Goal: Information Seeking & Learning: Learn about a topic

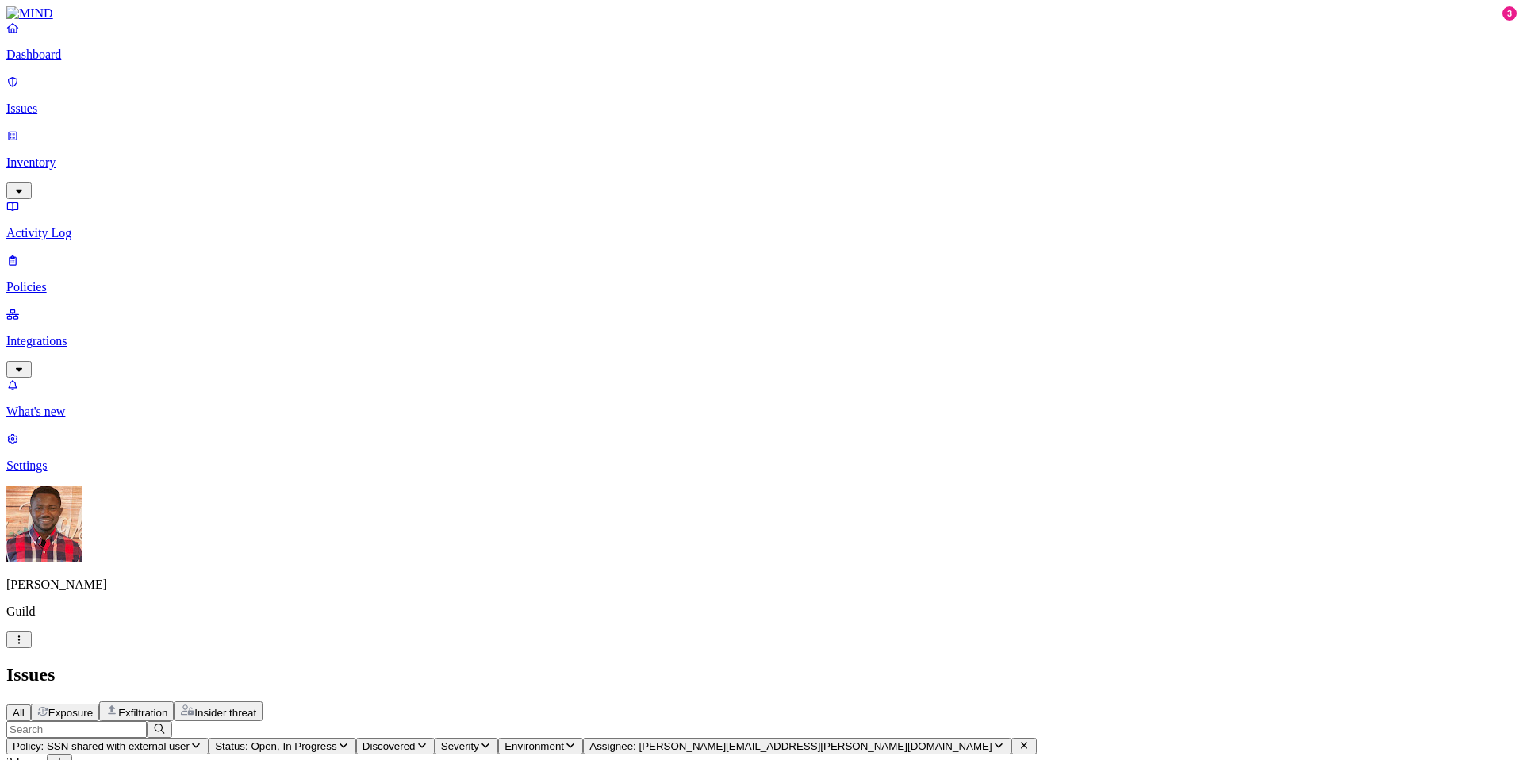
click at [118, 156] on p "Inventory" at bounding box center [761, 163] width 1511 height 14
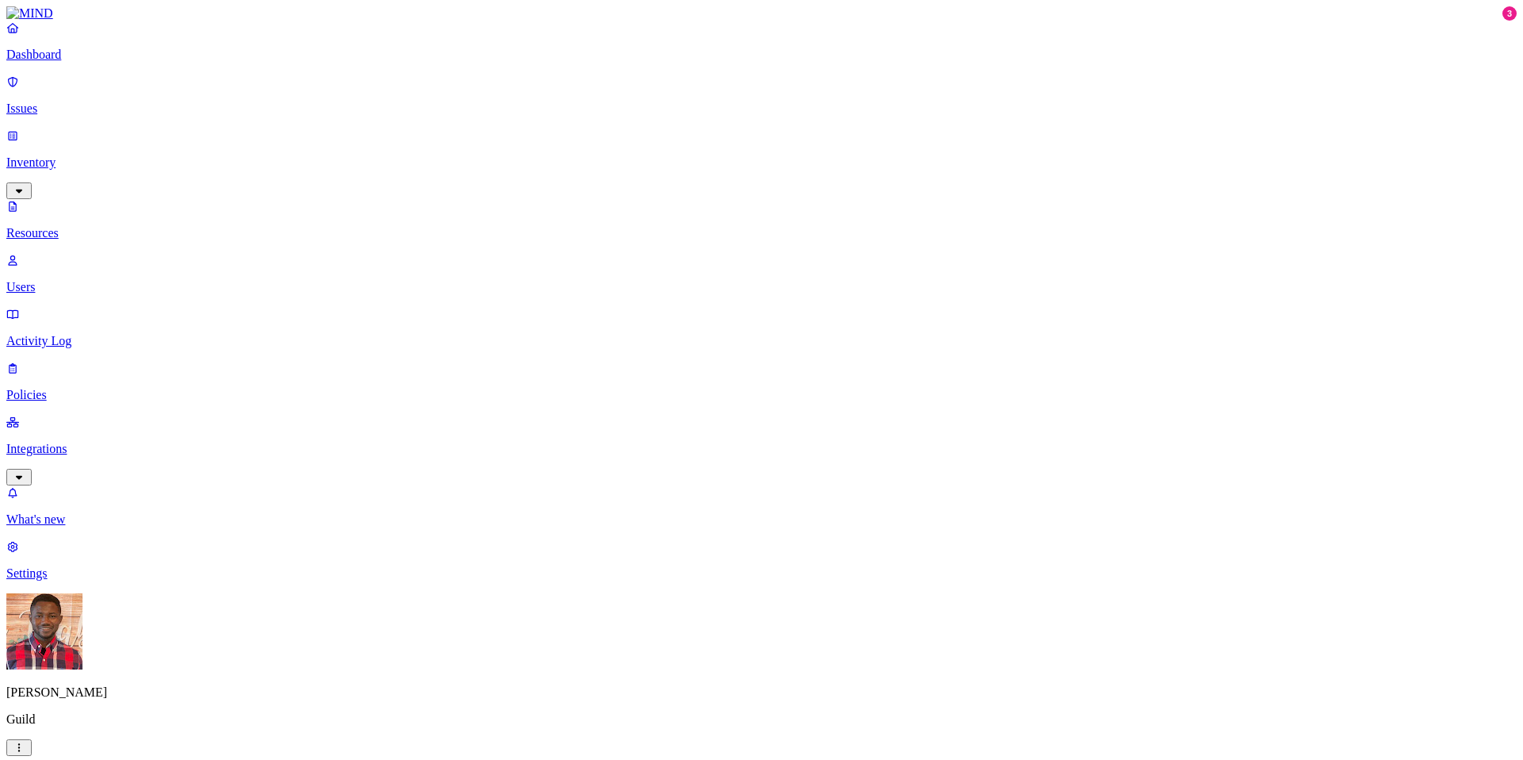
click at [108, 280] on p "Users" at bounding box center [761, 287] width 1511 height 14
click at [98, 334] on p "Activity Log" at bounding box center [761, 341] width 1511 height 14
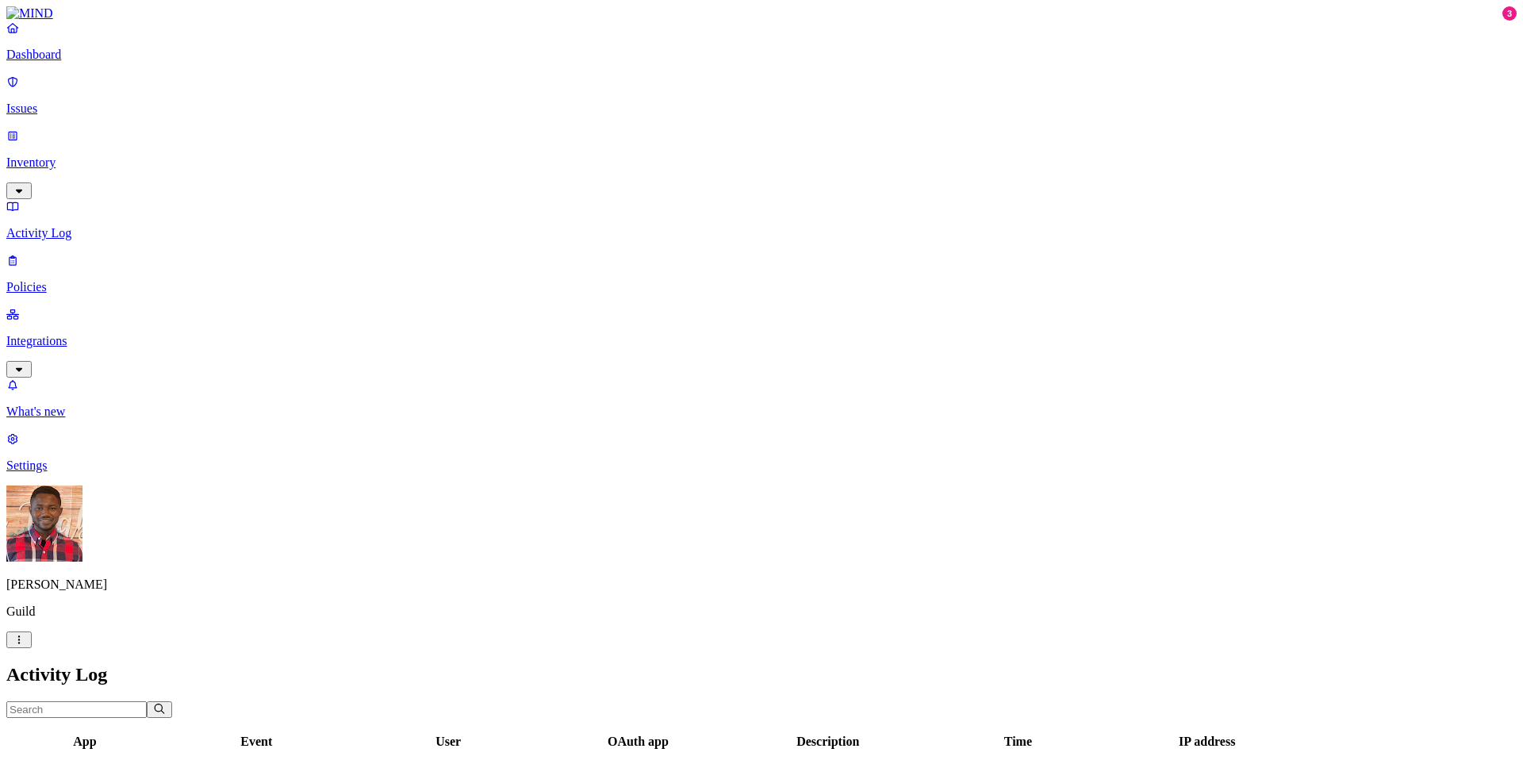
click at [83, 280] on p "Policies" at bounding box center [761, 287] width 1511 height 14
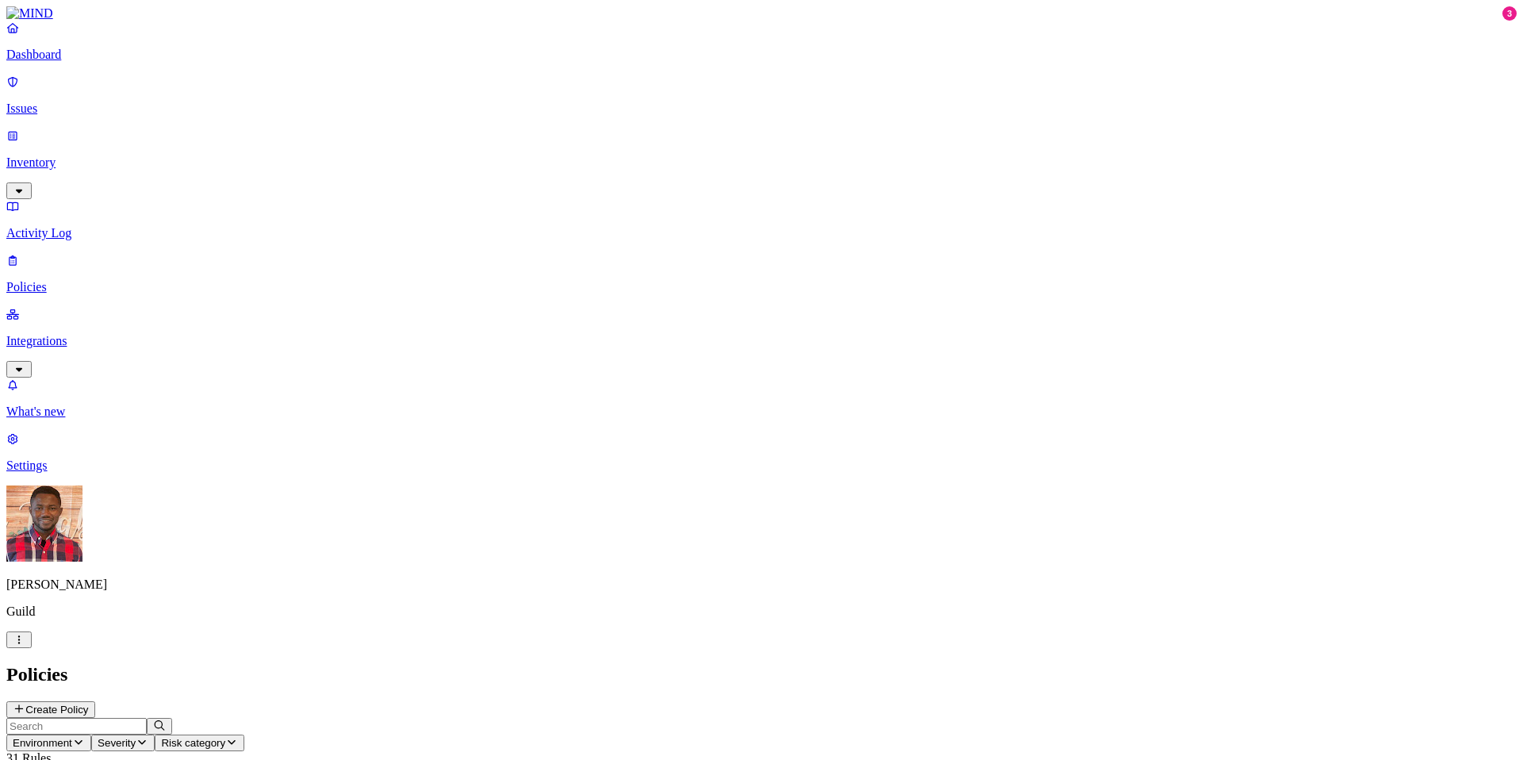
scroll to position [12, 0]
click at [95, 701] on button "Create Policy" at bounding box center [50, 709] width 89 height 17
click at [69, 102] on p "Issues" at bounding box center [761, 109] width 1511 height 14
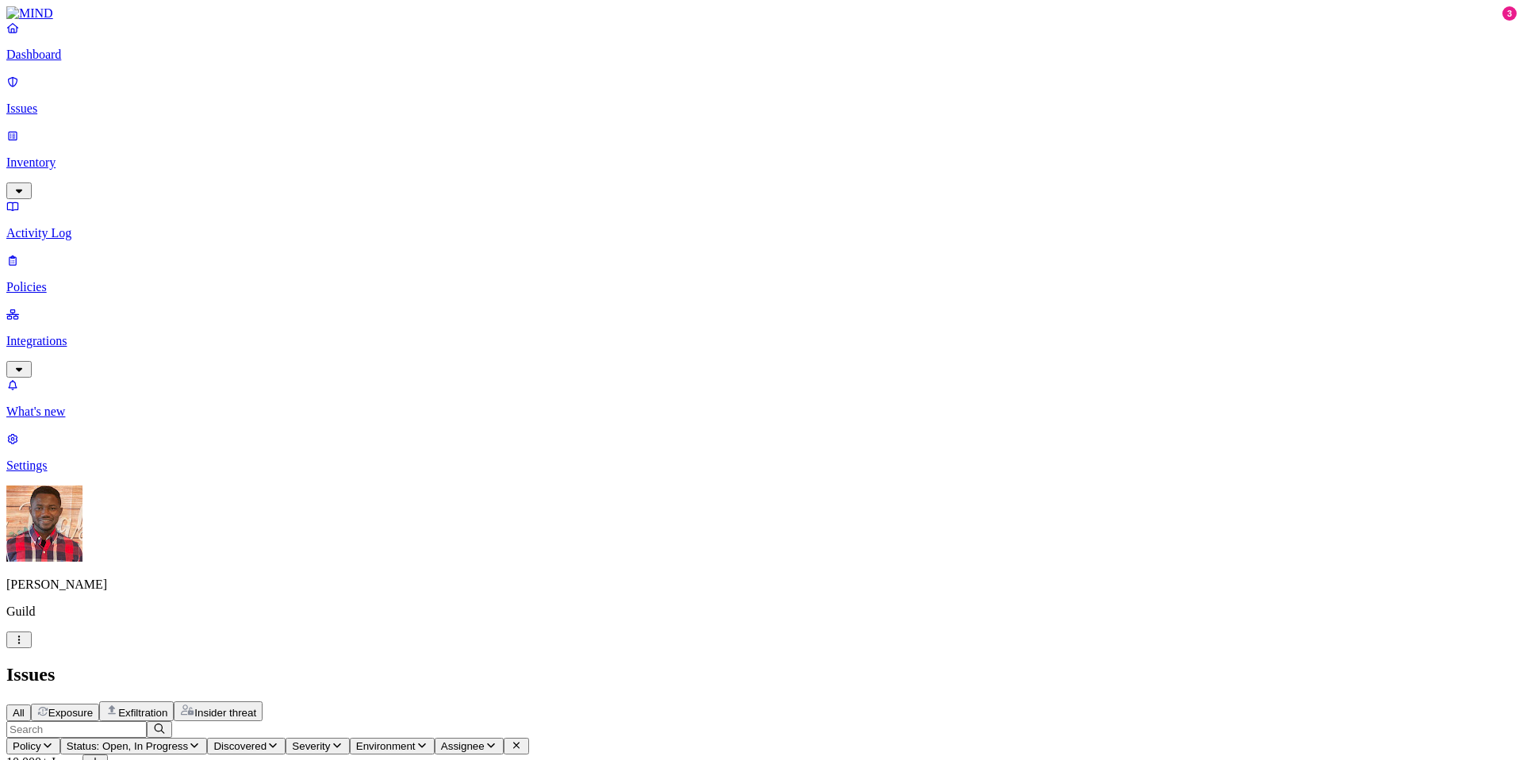
click at [279, 740] on icon "button" at bounding box center [273, 745] width 13 height 10
click at [615, 701] on div "All Exposure Exfiltration Insider threat" at bounding box center [761, 711] width 1511 height 20
click at [349, 738] on button "Severity" at bounding box center [317, 746] width 63 height 17
click at [632, 129] on button "button" at bounding box center [638, 131] width 13 height 5
click at [705, 701] on div "All Exposure Exfiltration Insider threat" at bounding box center [761, 711] width 1511 height 20
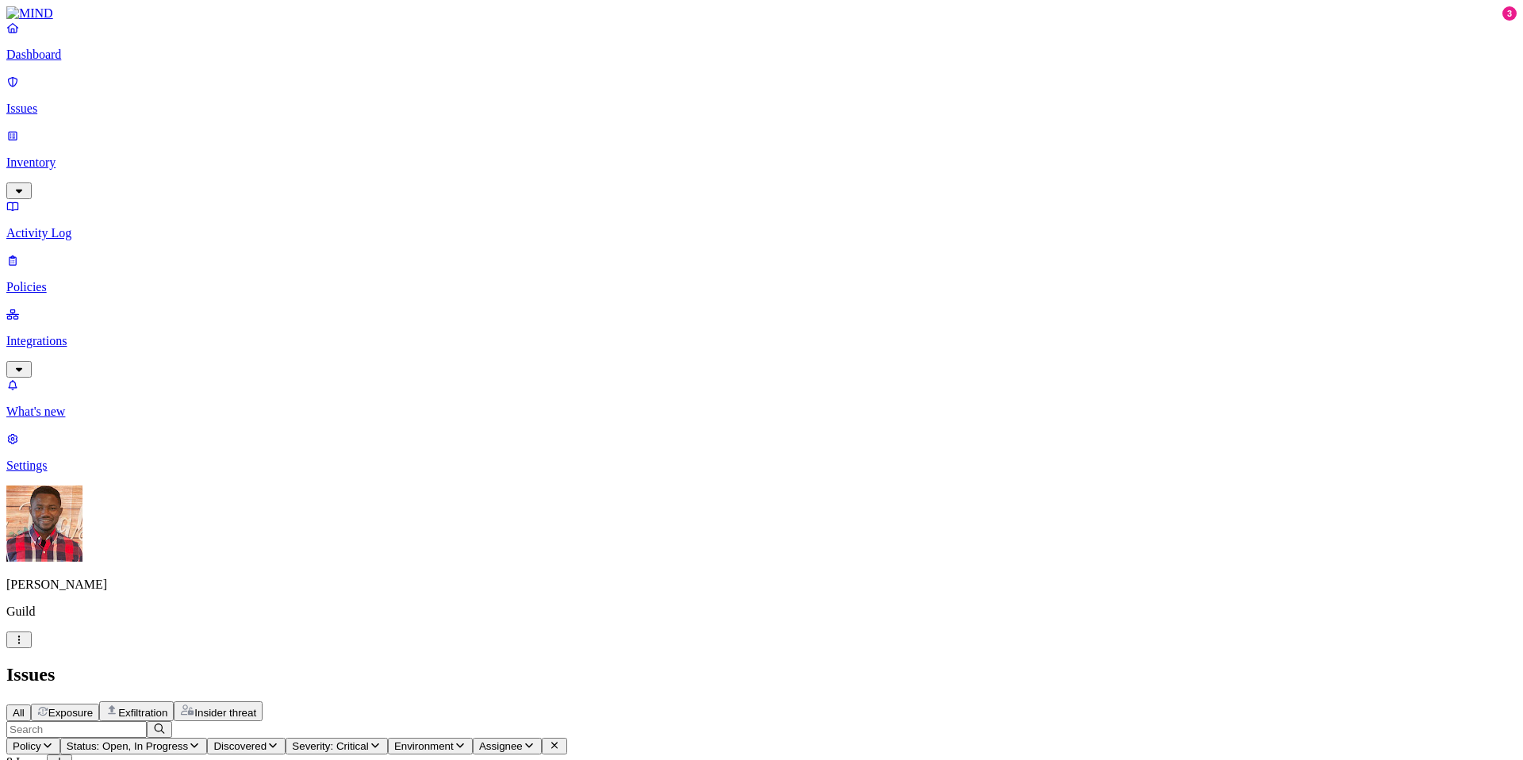
drag, startPoint x: 393, startPoint y: 160, endPoint x: 216, endPoint y: 160, distance: 176.9
drag, startPoint x: 232, startPoint y: 157, endPoint x: 392, endPoint y: 157, distance: 159.5
click at [382, 740] on icon "button" at bounding box center [375, 745] width 13 height 10
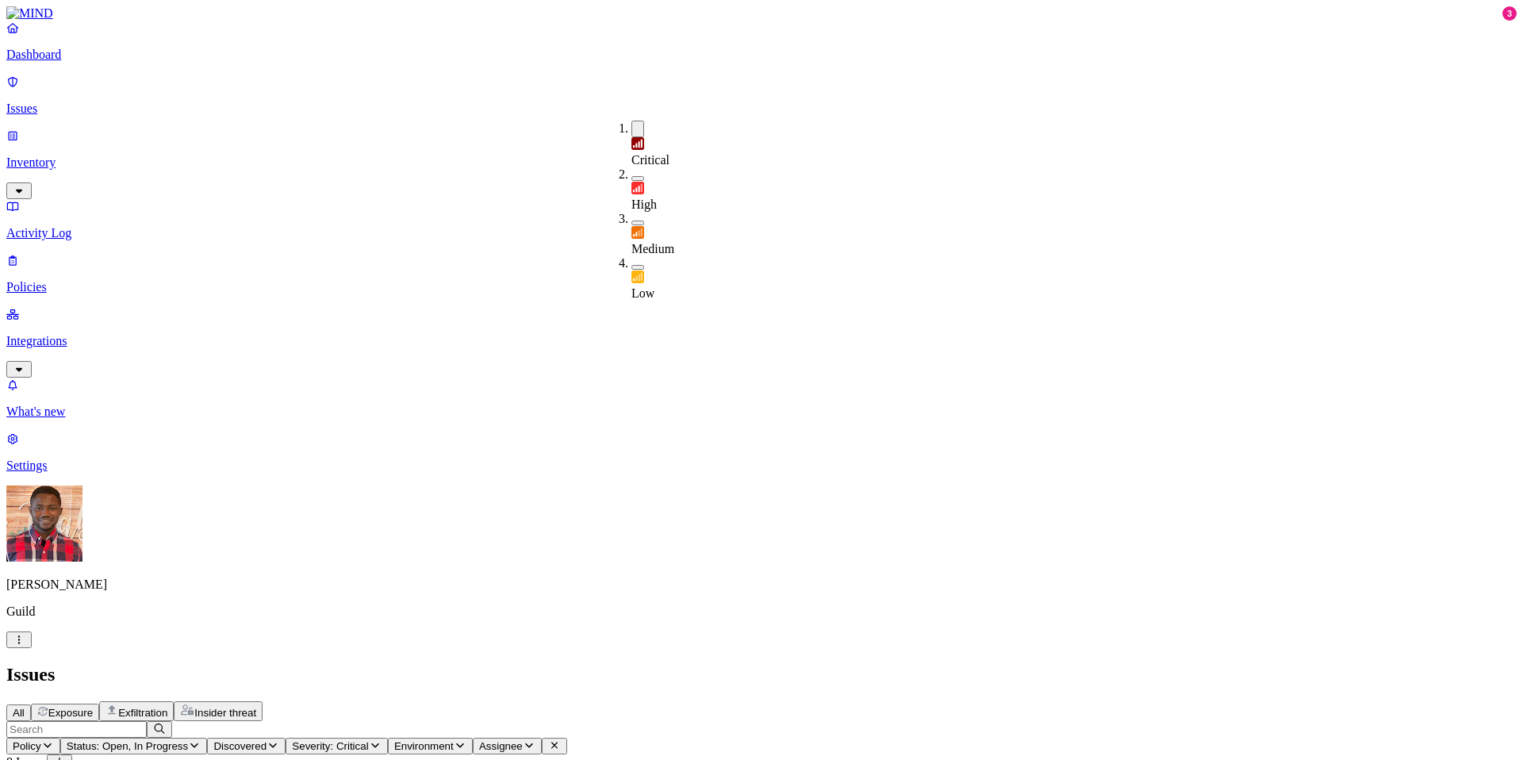
click at [632, 176] on button "button" at bounding box center [638, 178] width 13 height 5
click at [632, 124] on button "button" at bounding box center [638, 129] width 13 height 17
click at [922, 701] on div "All Exposure Exfiltration Insider threat" at bounding box center [761, 711] width 1511 height 20
copy tr "Valid key detected in resource"
drag, startPoint x: 384, startPoint y: 285, endPoint x: 204, endPoint y: 291, distance: 180.2
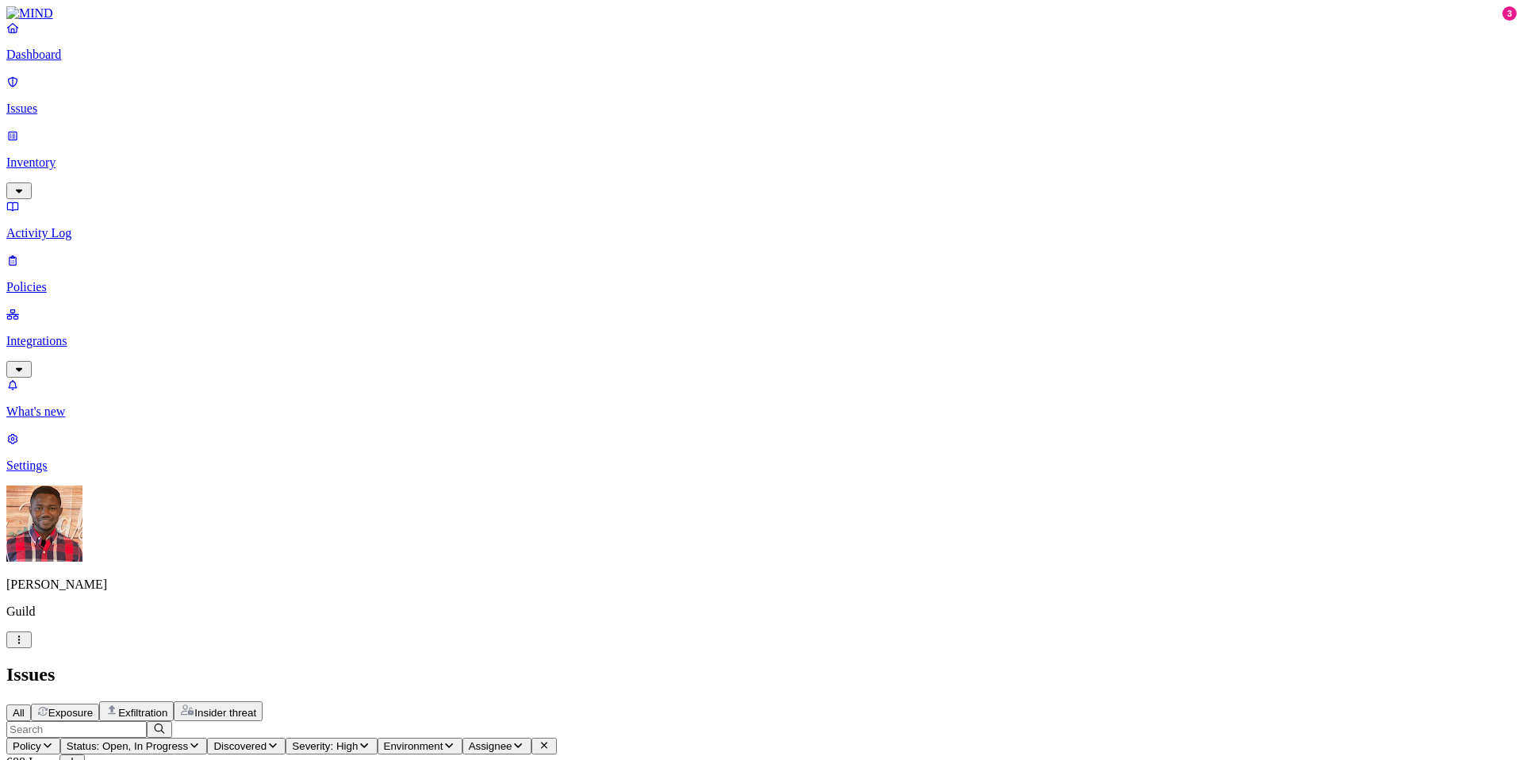
drag, startPoint x: 416, startPoint y: 160, endPoint x: 261, endPoint y: 158, distance: 154.7
drag, startPoint x: 429, startPoint y: 162, endPoint x: 416, endPoint y: 160, distance: 13.6
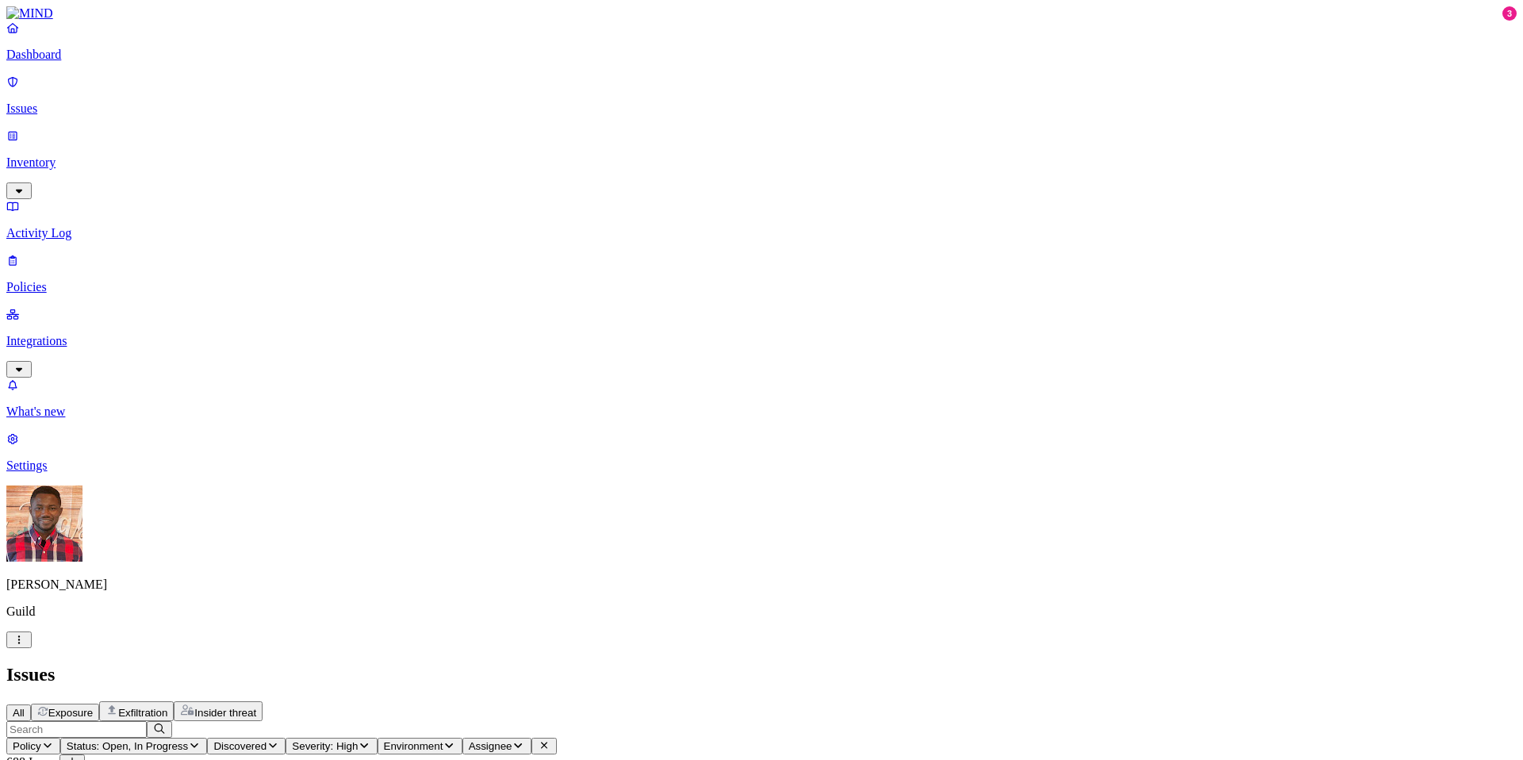
drag, startPoint x: 333, startPoint y: 223, endPoint x: 424, endPoint y: 222, distance: 91.2
drag, startPoint x: 435, startPoint y: 225, endPoint x: 236, endPoint y: 219, distance: 198.5
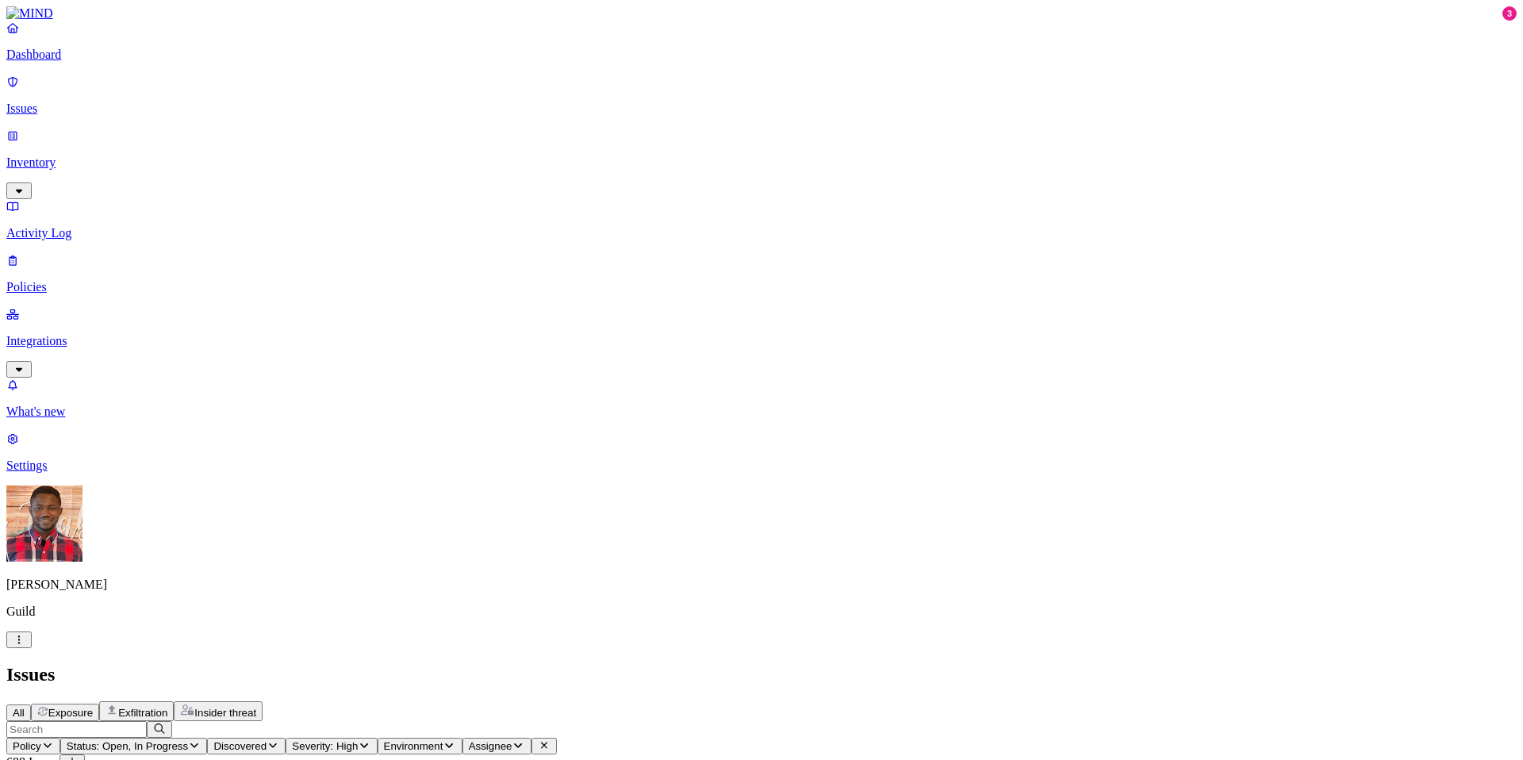
drag, startPoint x: 436, startPoint y: 223, endPoint x: 244, endPoint y: 225, distance: 192.0
drag, startPoint x: 432, startPoint y: 223, endPoint x: 240, endPoint y: 222, distance: 192.0
drag, startPoint x: 235, startPoint y: 216, endPoint x: 439, endPoint y: 222, distance: 204.0
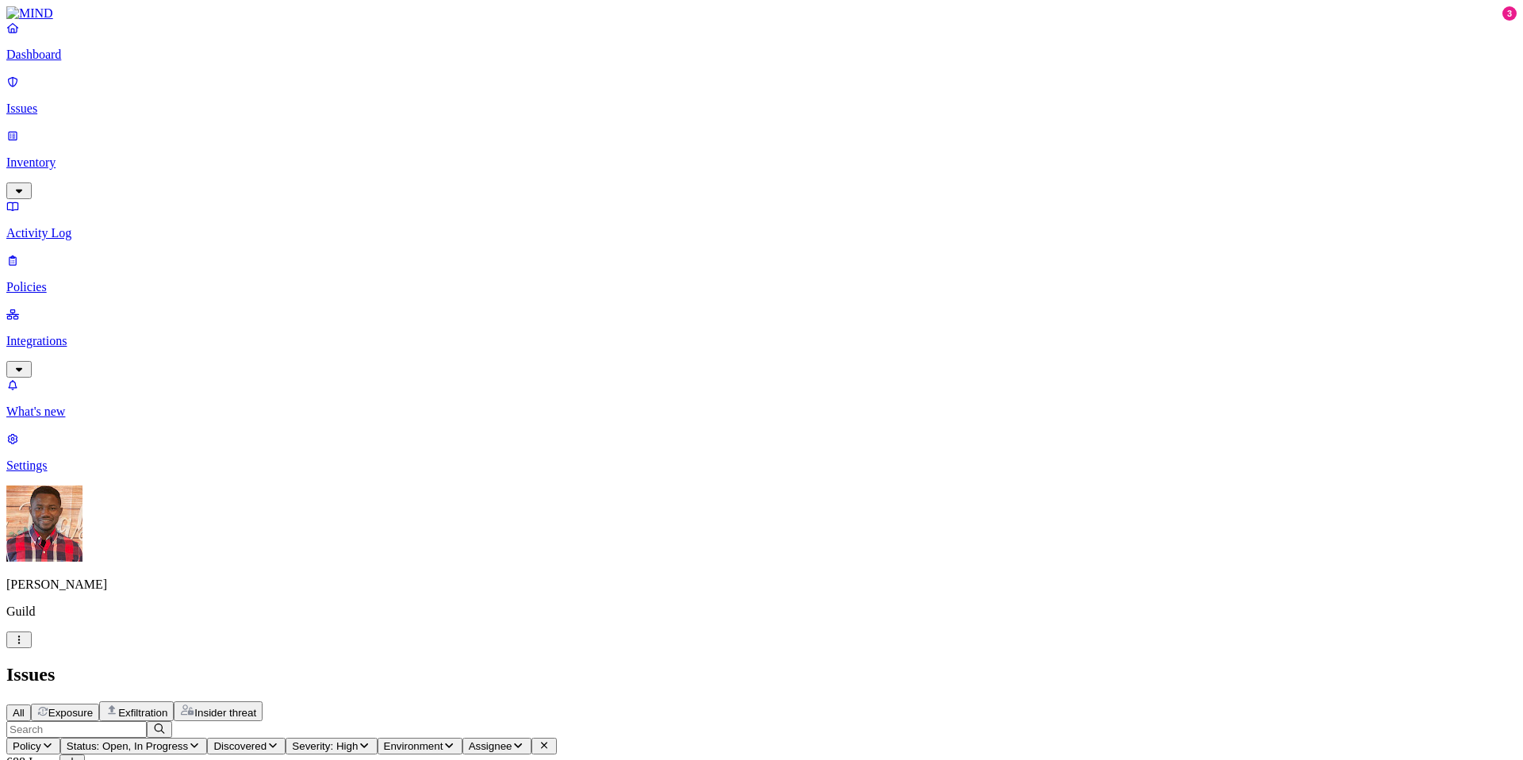
click at [444, 740] on span "Environment" at bounding box center [414, 746] width 60 height 12
click at [358, 740] on span "Severity: High" at bounding box center [325, 746] width 66 height 12
click at [632, 165] on button "button" at bounding box center [638, 173] width 13 height 17
click at [632, 174] on button "button" at bounding box center [638, 176] width 13 height 5
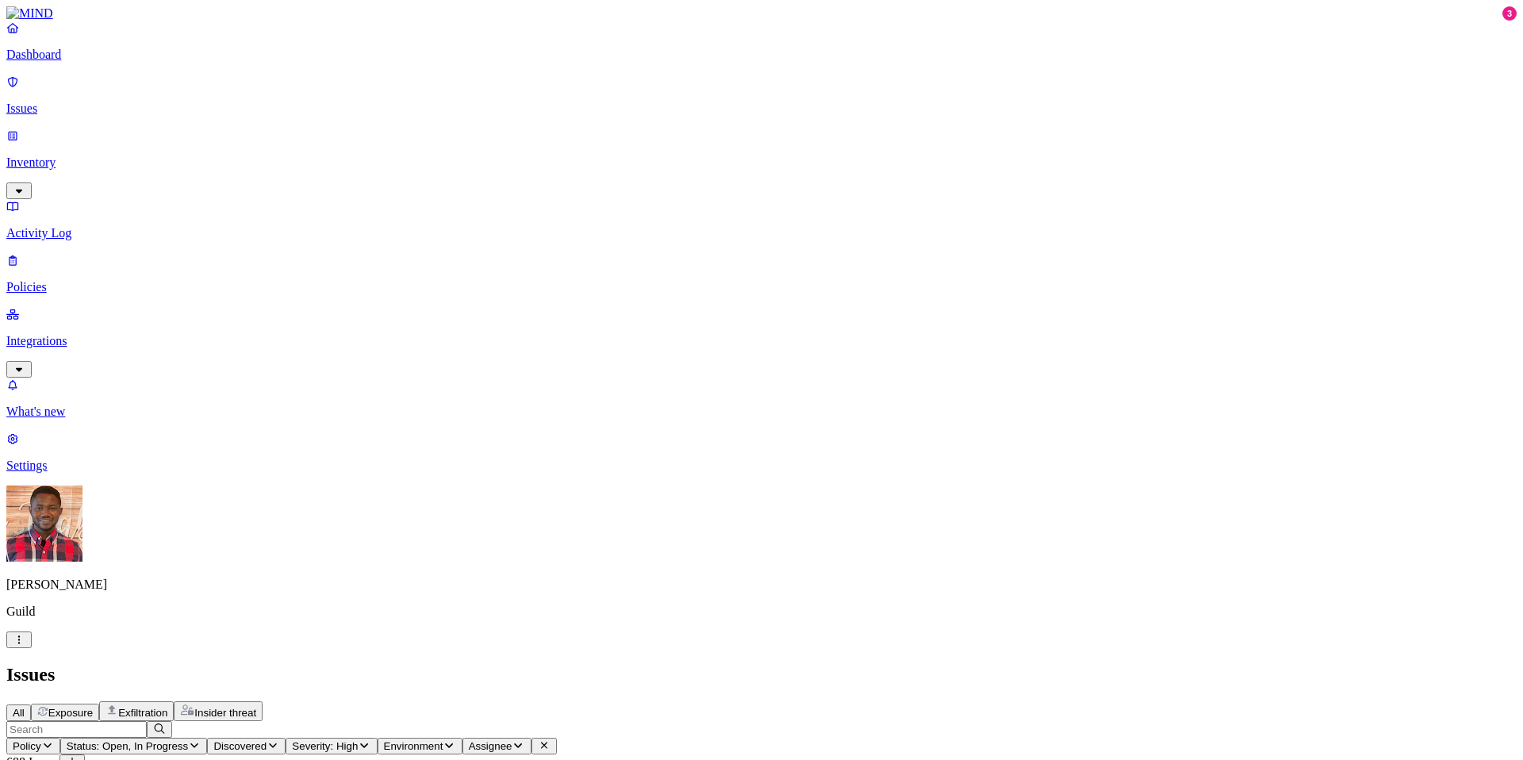
scroll to position [135, 0]
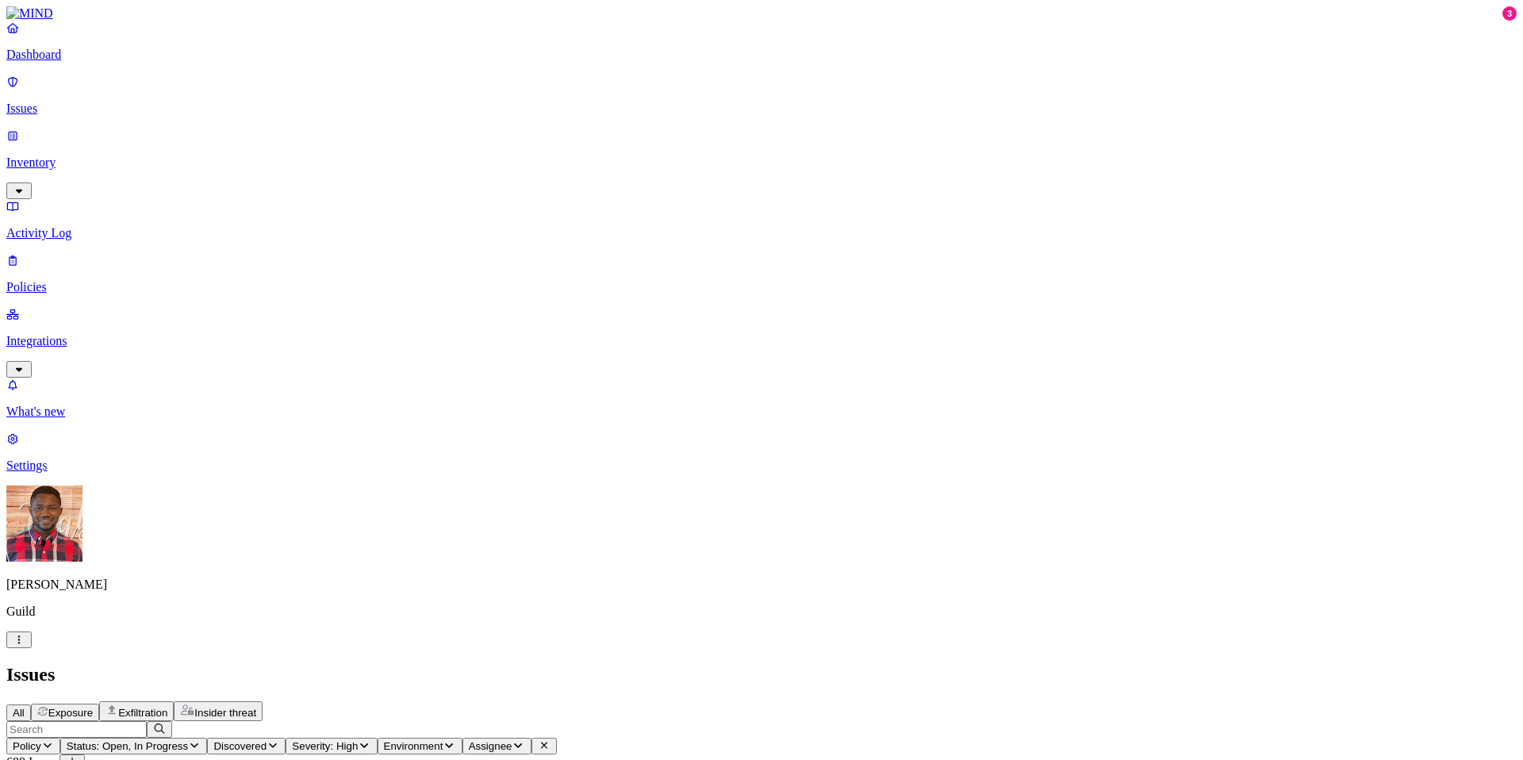
scroll to position [0, 0]
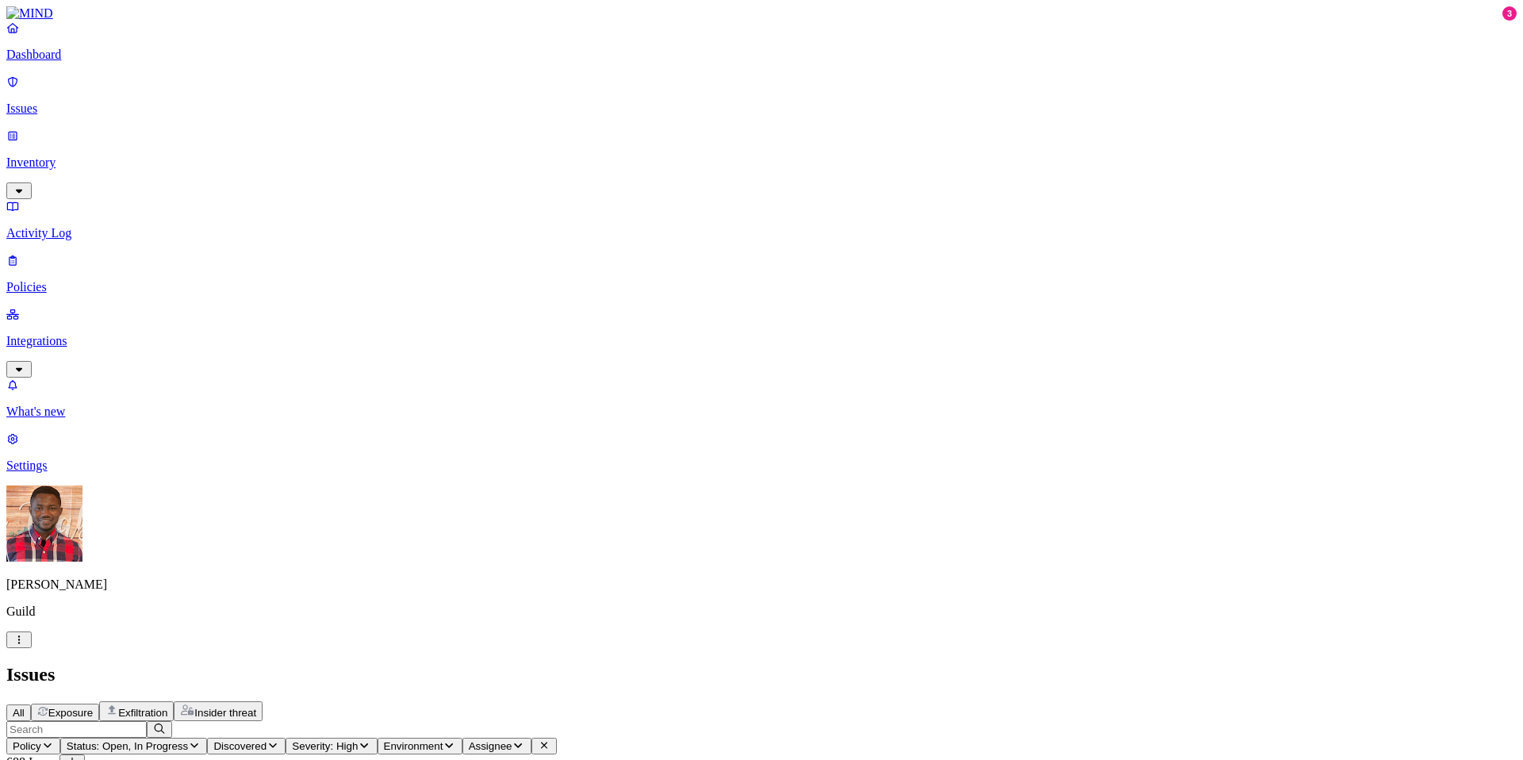
scroll to position [5, 0]
